Goal: Transaction & Acquisition: Book appointment/travel/reservation

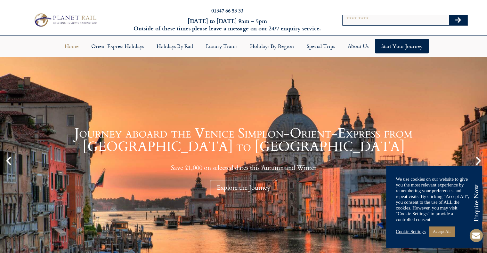
click at [357, 19] on input "Search" at bounding box center [396, 20] width 106 height 10
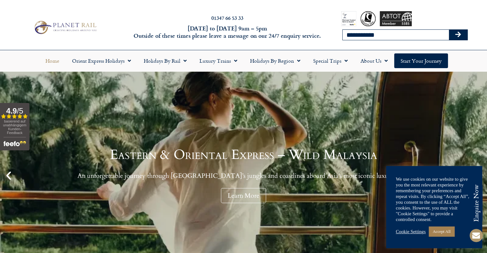
type input "**********"
click at [460, 34] on icon "Search" at bounding box center [458, 34] width 6 height 6
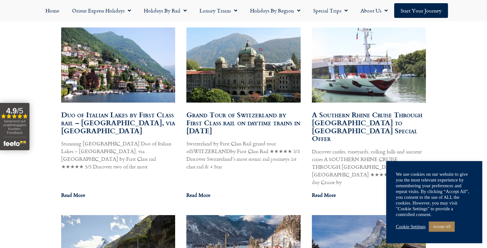
scroll to position [385, 0]
click at [450, 227] on link "Accept All" at bounding box center [442, 227] width 26 height 10
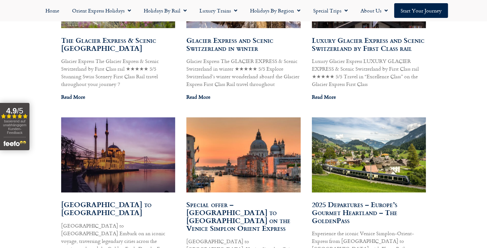
scroll to position [648, 0]
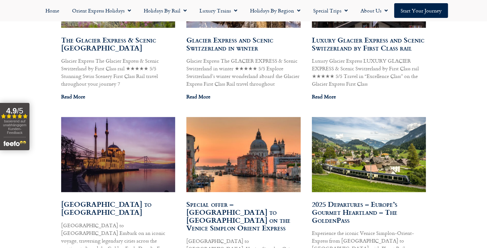
click at [404, 159] on img at bounding box center [368, 154] width 115 height 77
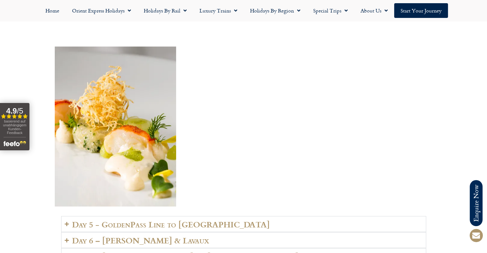
scroll to position [1293, 0]
